Goal: Information Seeking & Learning: Compare options

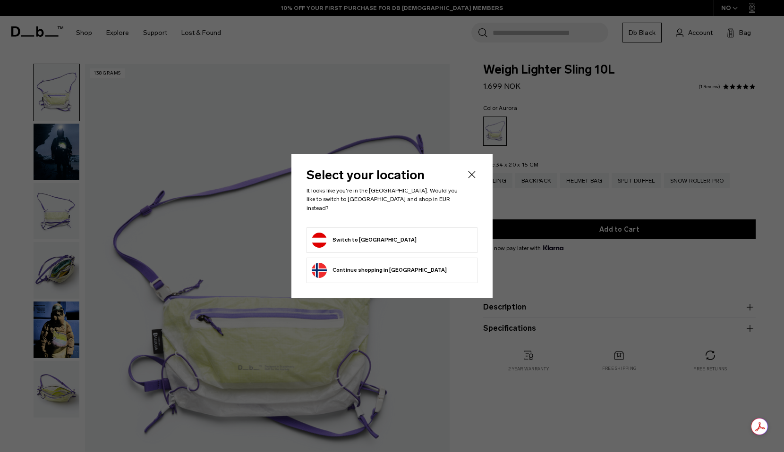
click at [359, 268] on button "Continue browsing Norway store Continue shopping in Norway" at bounding box center [379, 270] width 135 height 15
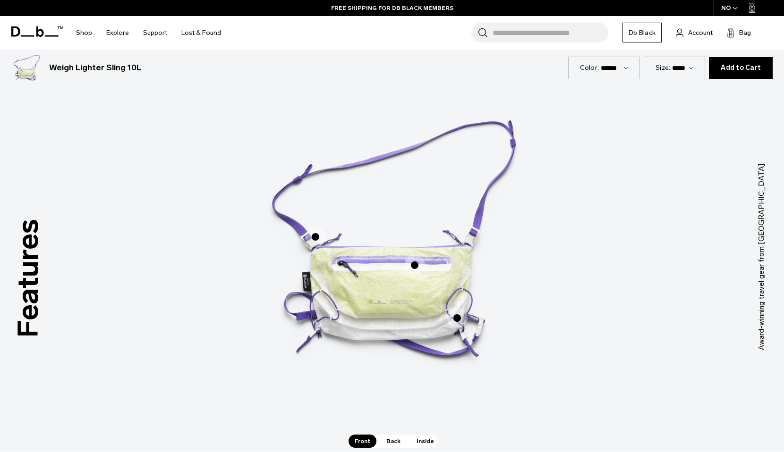
scroll to position [510, 0]
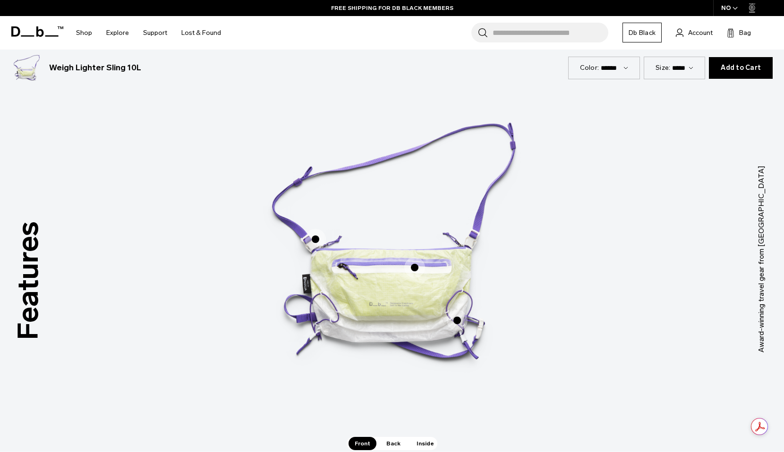
click at [392, 439] on span "Back" at bounding box center [393, 443] width 26 height 13
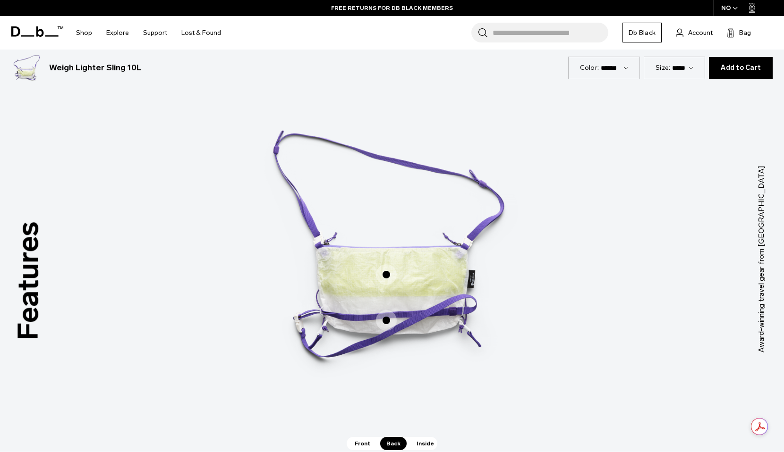
click at [427, 443] on span "Inside" at bounding box center [425, 443] width 30 height 13
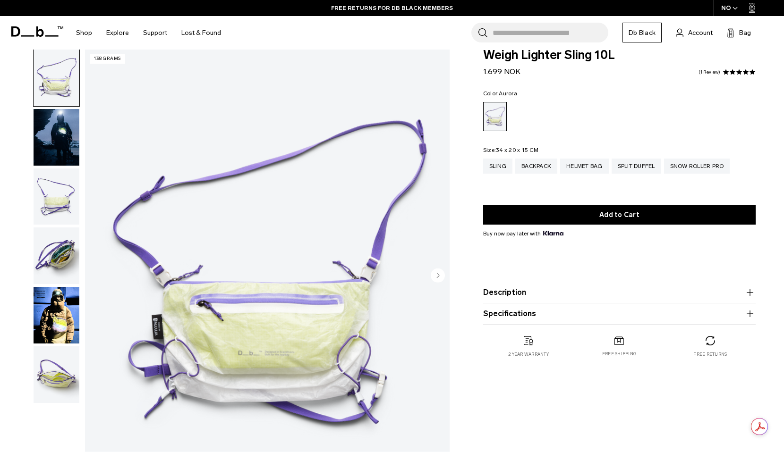
scroll to position [0, 0]
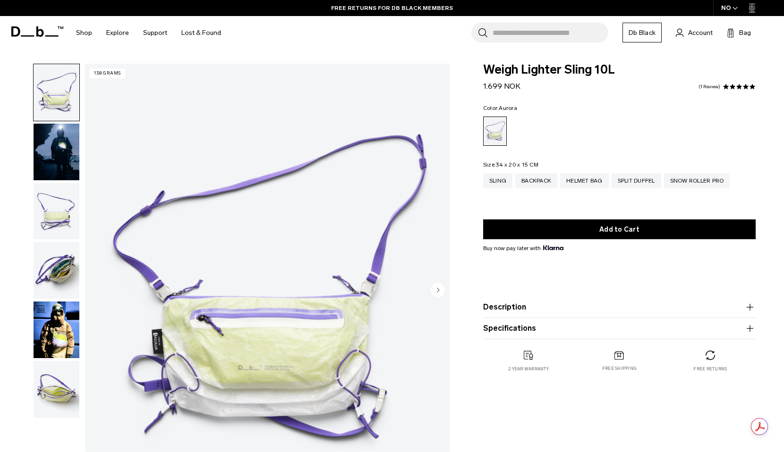
click at [66, 150] on img "button" at bounding box center [57, 152] width 46 height 57
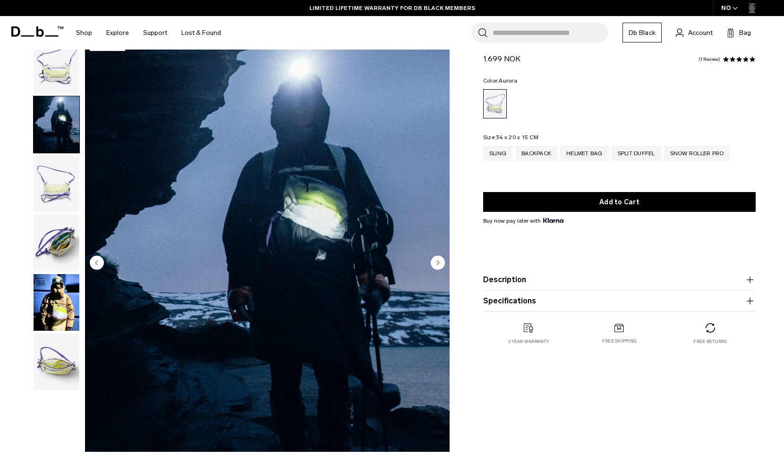
scroll to position [30, 0]
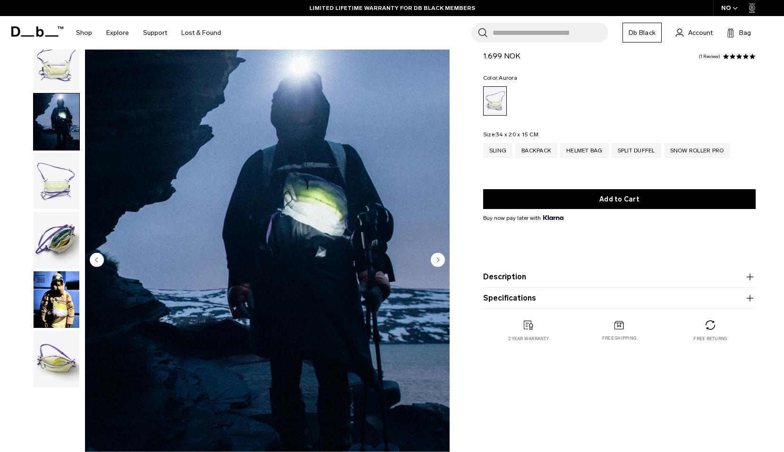
click at [60, 170] on img "button" at bounding box center [57, 181] width 46 height 57
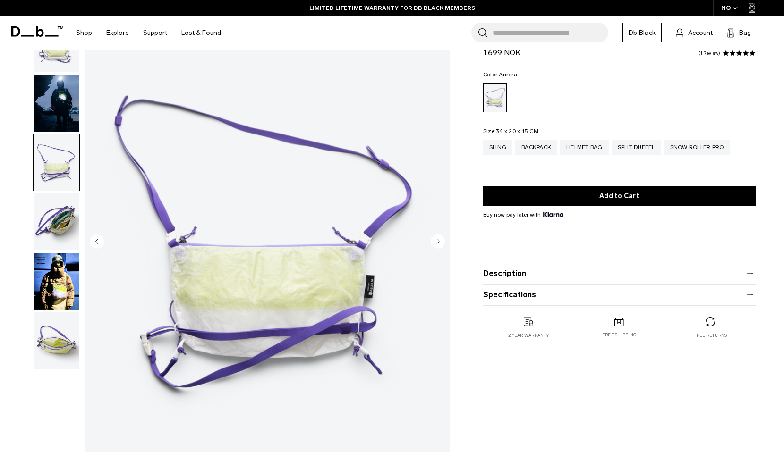
scroll to position [64, 0]
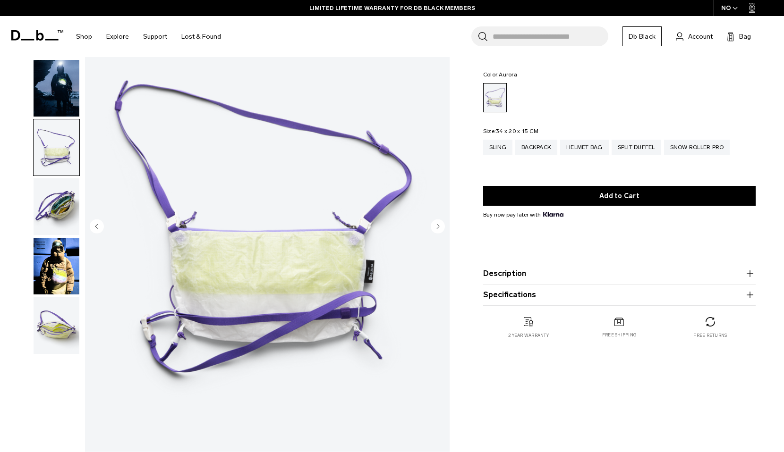
click at [55, 210] on img "button" at bounding box center [57, 207] width 46 height 57
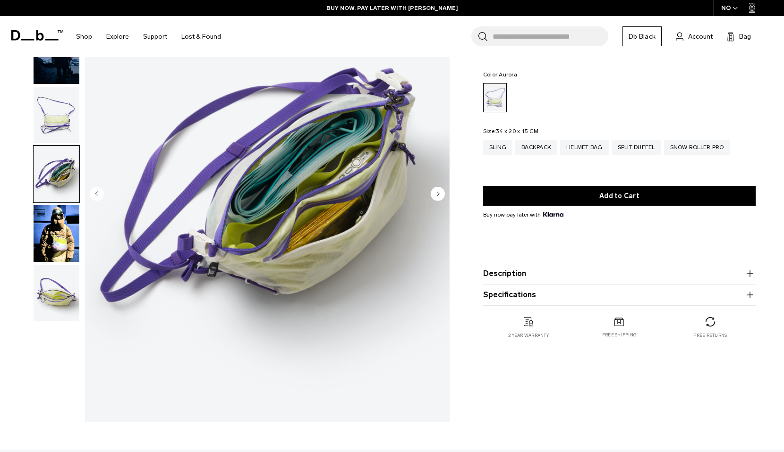
scroll to position [98, 0]
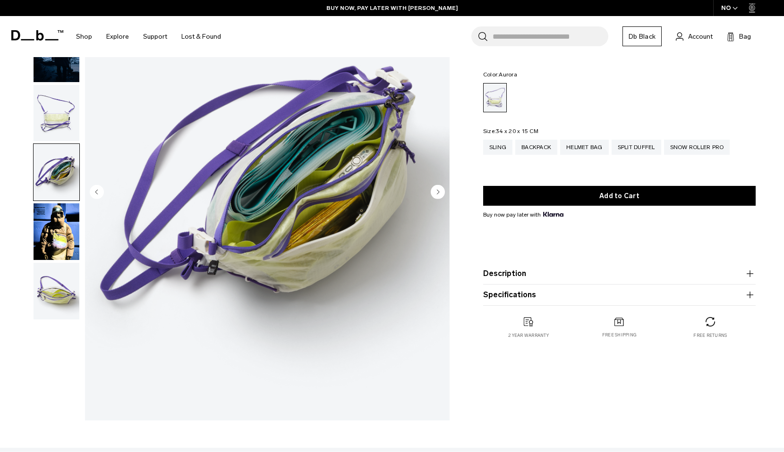
click at [55, 215] on img "button" at bounding box center [57, 232] width 46 height 57
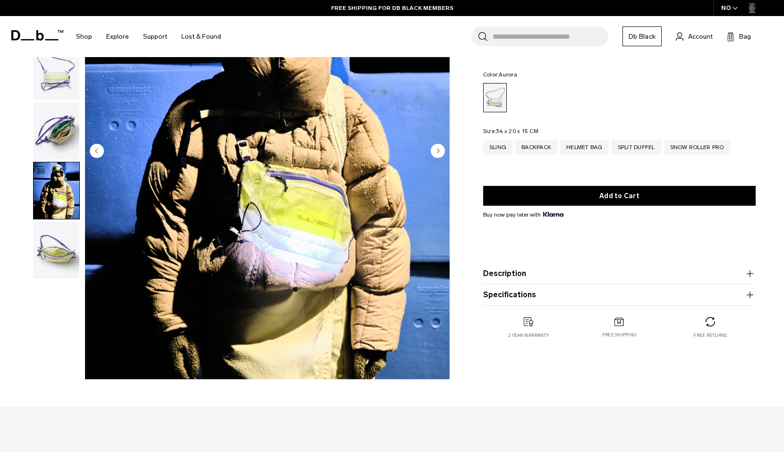
scroll to position [141, 0]
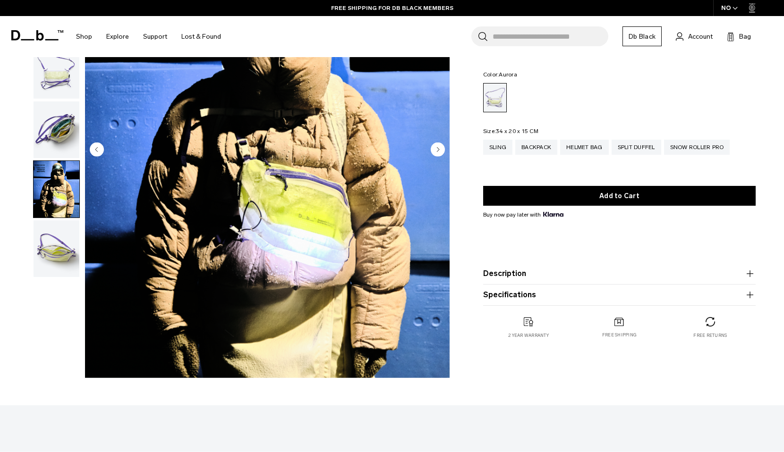
click at [50, 239] on img "button" at bounding box center [57, 249] width 46 height 57
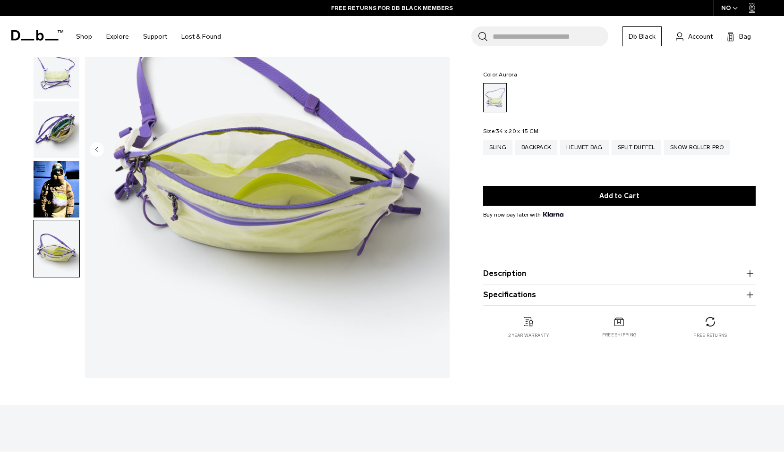
click at [43, 207] on img "button" at bounding box center [57, 189] width 46 height 57
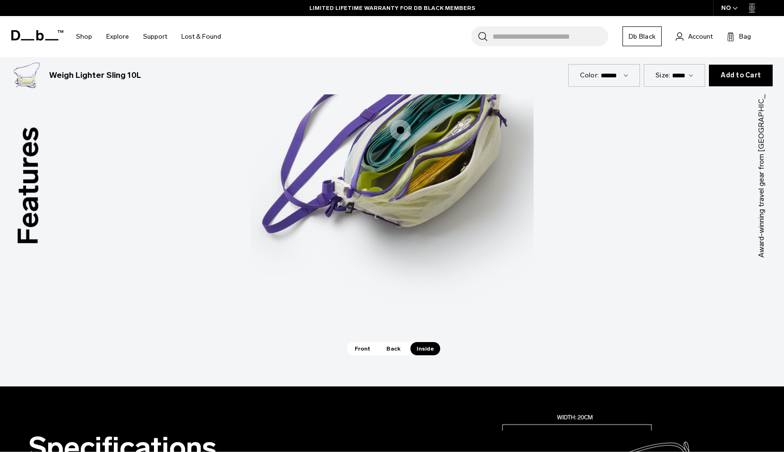
scroll to position [605, 0]
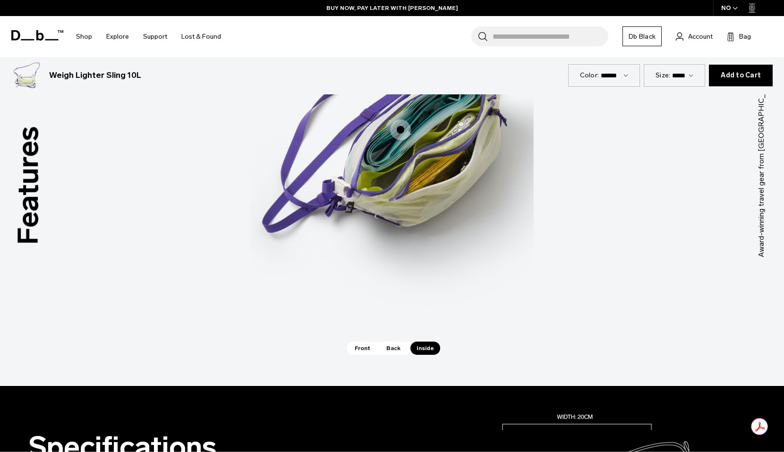
click at [361, 349] on span "Front" at bounding box center [363, 348] width 28 height 13
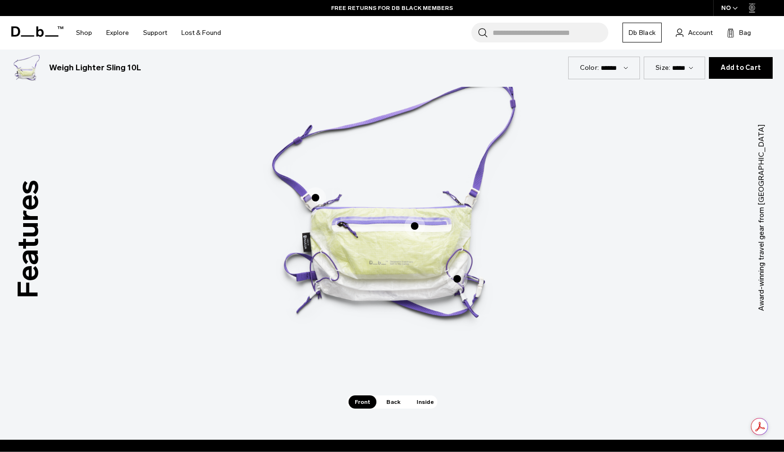
scroll to position [0, 0]
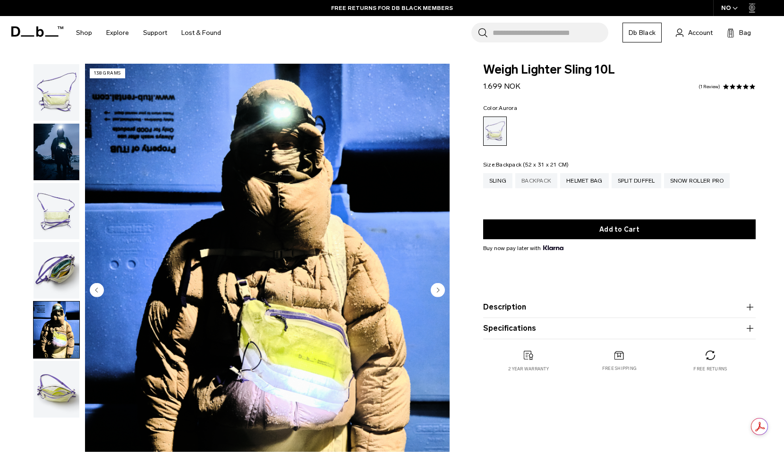
click at [537, 184] on div "Backpack" at bounding box center [536, 180] width 42 height 15
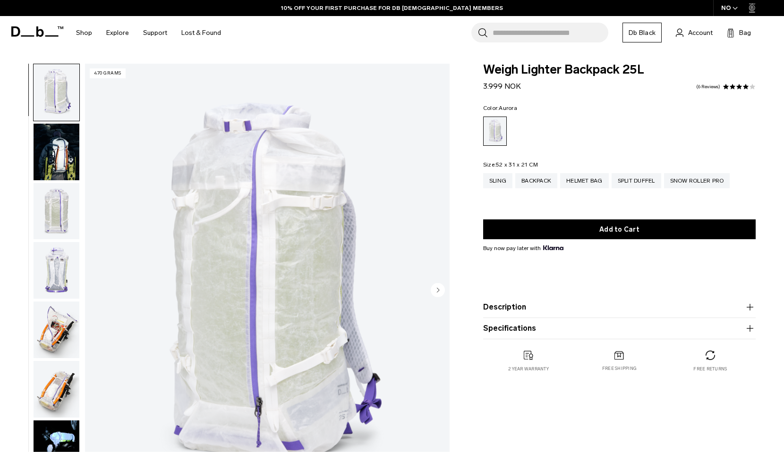
click at [58, 144] on img "button" at bounding box center [57, 152] width 46 height 57
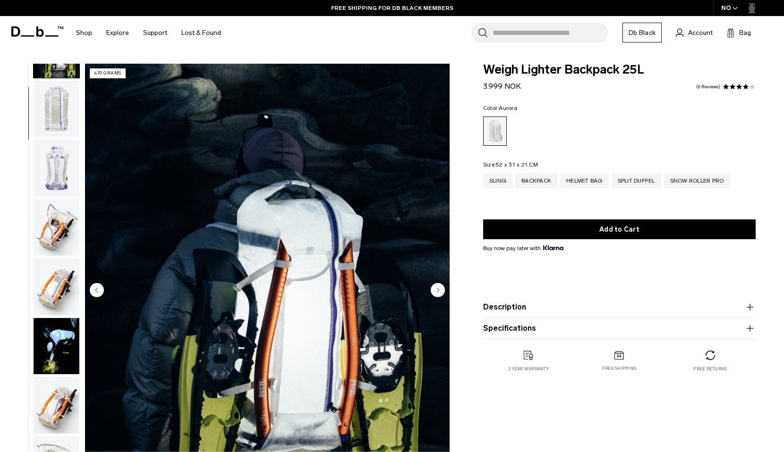
click at [58, 173] on img "button" at bounding box center [57, 168] width 46 height 57
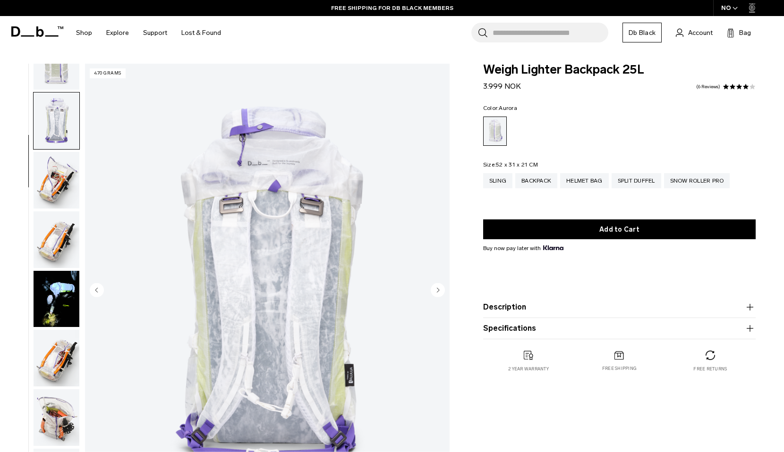
scroll to position [178, 0]
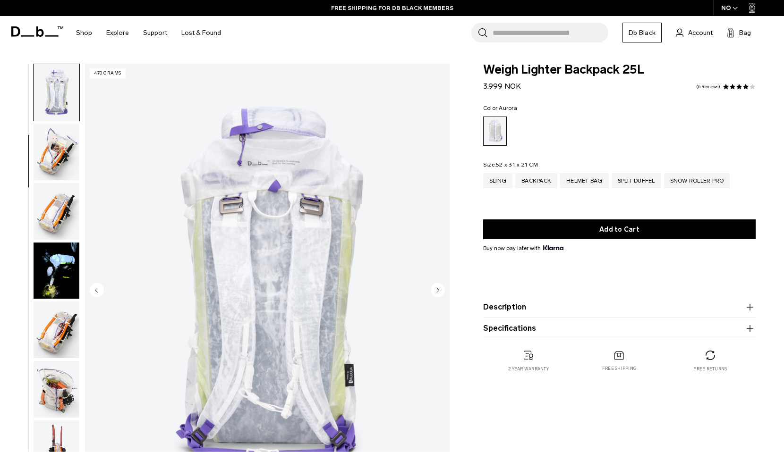
click at [59, 154] on img "button" at bounding box center [57, 152] width 46 height 57
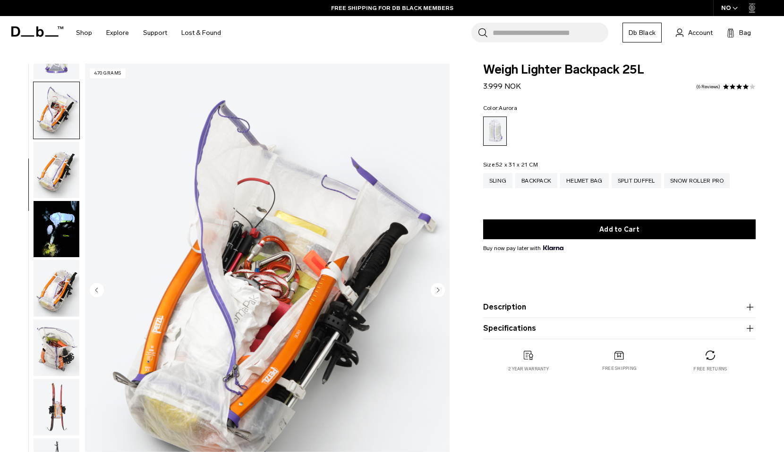
scroll to position [238, 0]
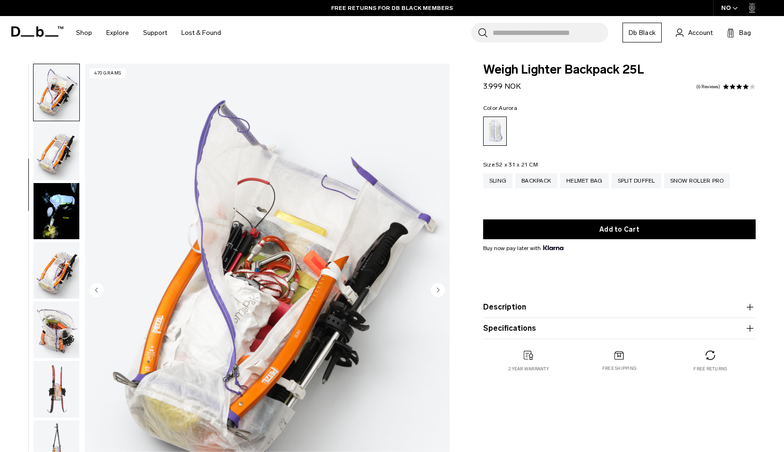
click at [58, 163] on img "button" at bounding box center [57, 152] width 46 height 57
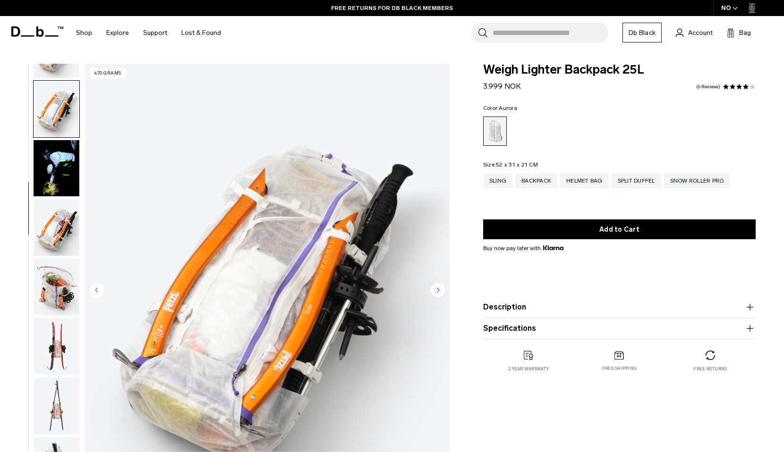
scroll to position [297, 0]
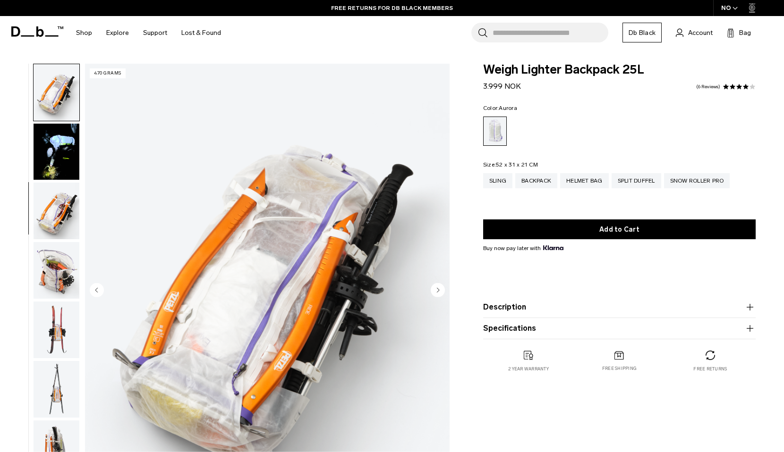
click at [57, 197] on img "button" at bounding box center [57, 211] width 46 height 57
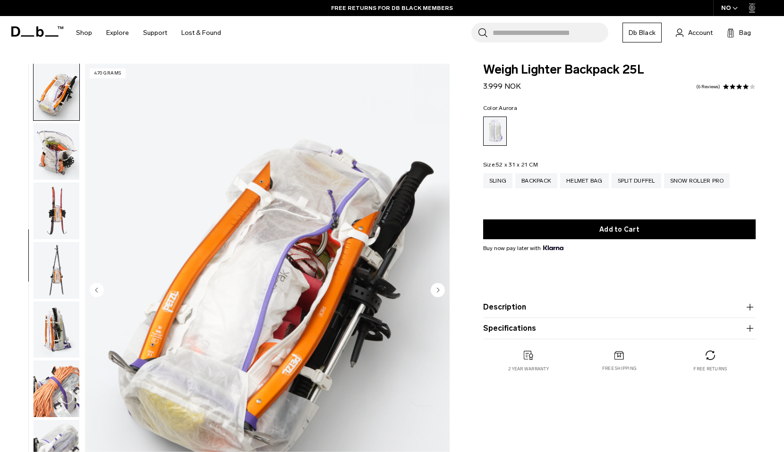
click at [57, 210] on img "button" at bounding box center [57, 211] width 46 height 57
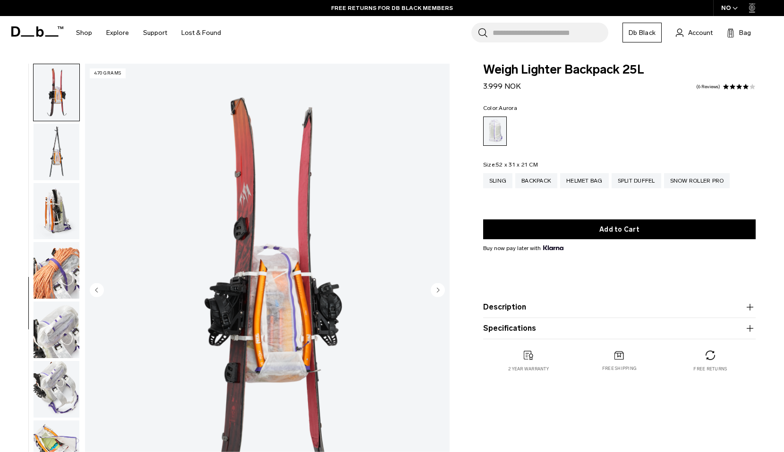
click at [57, 210] on img "button" at bounding box center [57, 211] width 46 height 57
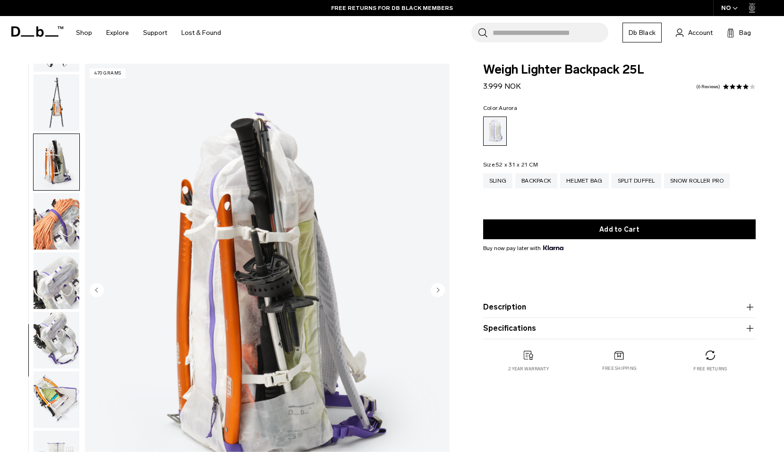
scroll to position [612, 0]
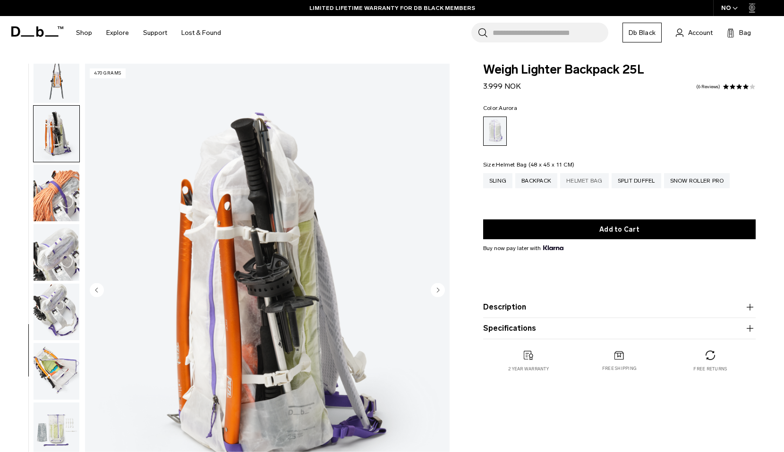
click at [591, 177] on div "Helmet Bag" at bounding box center [584, 180] width 49 height 15
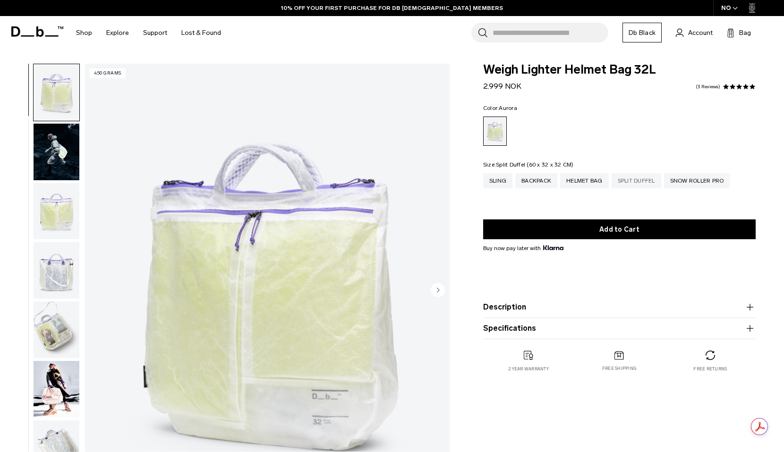
click at [629, 187] on div "Split Duffel" at bounding box center [637, 180] width 50 height 15
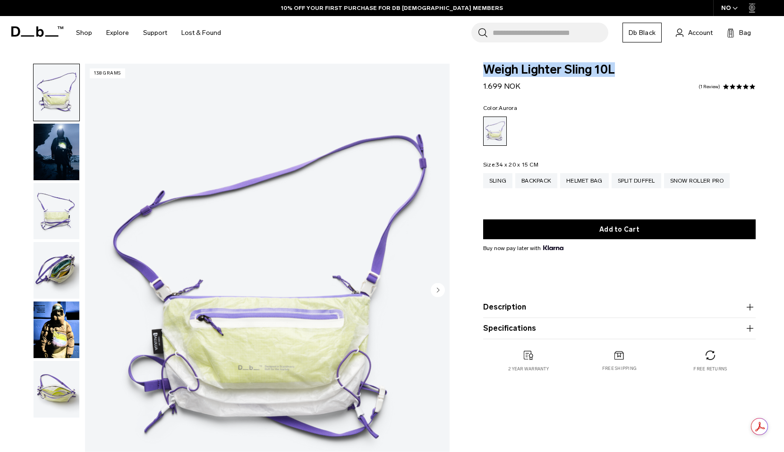
drag, startPoint x: 484, startPoint y: 72, endPoint x: 627, endPoint y: 75, distance: 143.1
click at [627, 75] on span "Weigh Lighter Sling 10L" at bounding box center [619, 70] width 272 height 12
copy span "Weigh Lighter Sling 10L"
click at [591, 124] on ul at bounding box center [619, 131] width 272 height 29
click at [556, 85] on div "Weigh Lighter Sling 10L 1.699 NOK 5.0 star rating 1 Review" at bounding box center [619, 78] width 272 height 28
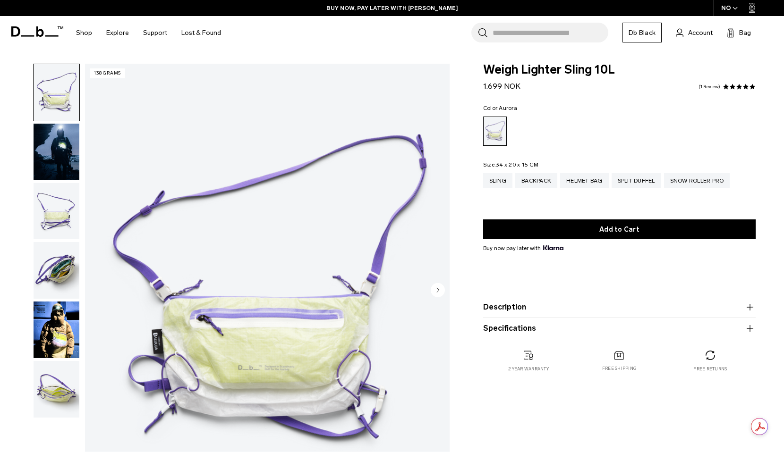
click at [733, 10] on span "button" at bounding box center [734, 8] width 5 height 7
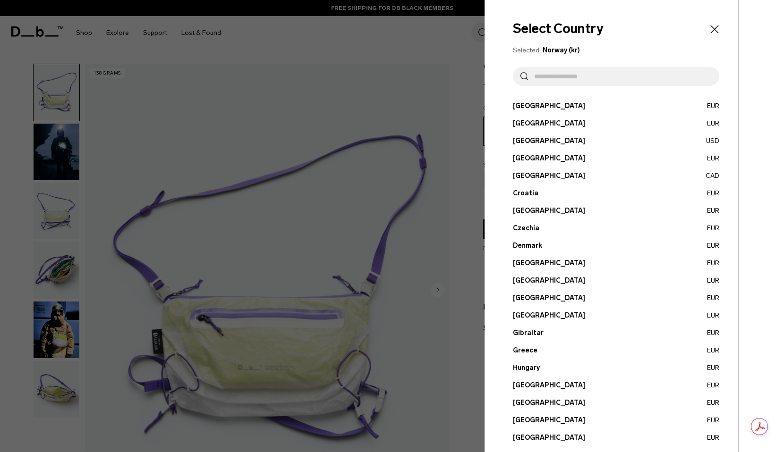
click at [715, 31] on icon "Close" at bounding box center [714, 29] width 13 height 13
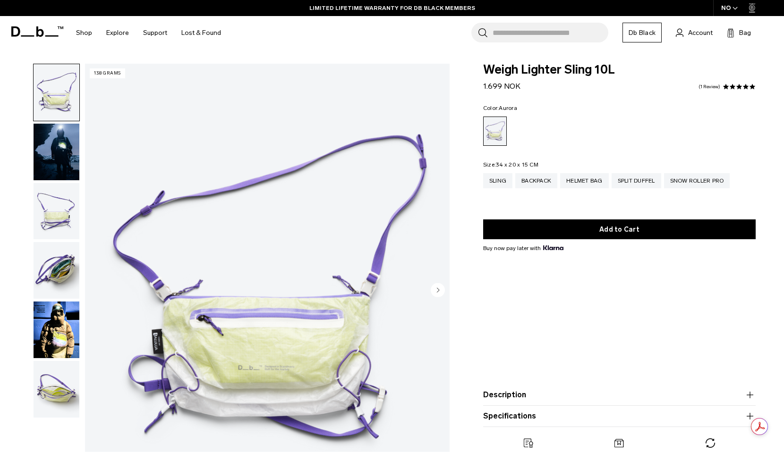
drag, startPoint x: 474, startPoint y: 83, endPoint x: 545, endPoint y: 84, distance: 70.8
click at [545, 83] on div "Weigh Lighter Sling 10L 1.699 NOK 5.0 star rating 1 Review Color: Aurora Out of…" at bounding box center [619, 272] width 329 height 416
drag, startPoint x: 523, startPoint y: 85, endPoint x: 483, endPoint y: 85, distance: 39.7
click at [483, 85] on div "Weigh Lighter Sling 10L 1.699 NOK 5.0 star rating 1 Review" at bounding box center [619, 78] width 272 height 28
copy span "1.699 NOK"
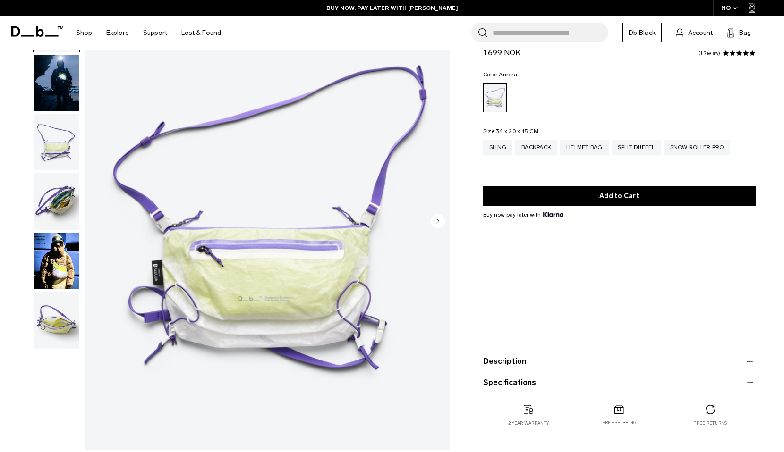
scroll to position [160, 0]
